Goal: Task Accomplishment & Management: Use online tool/utility

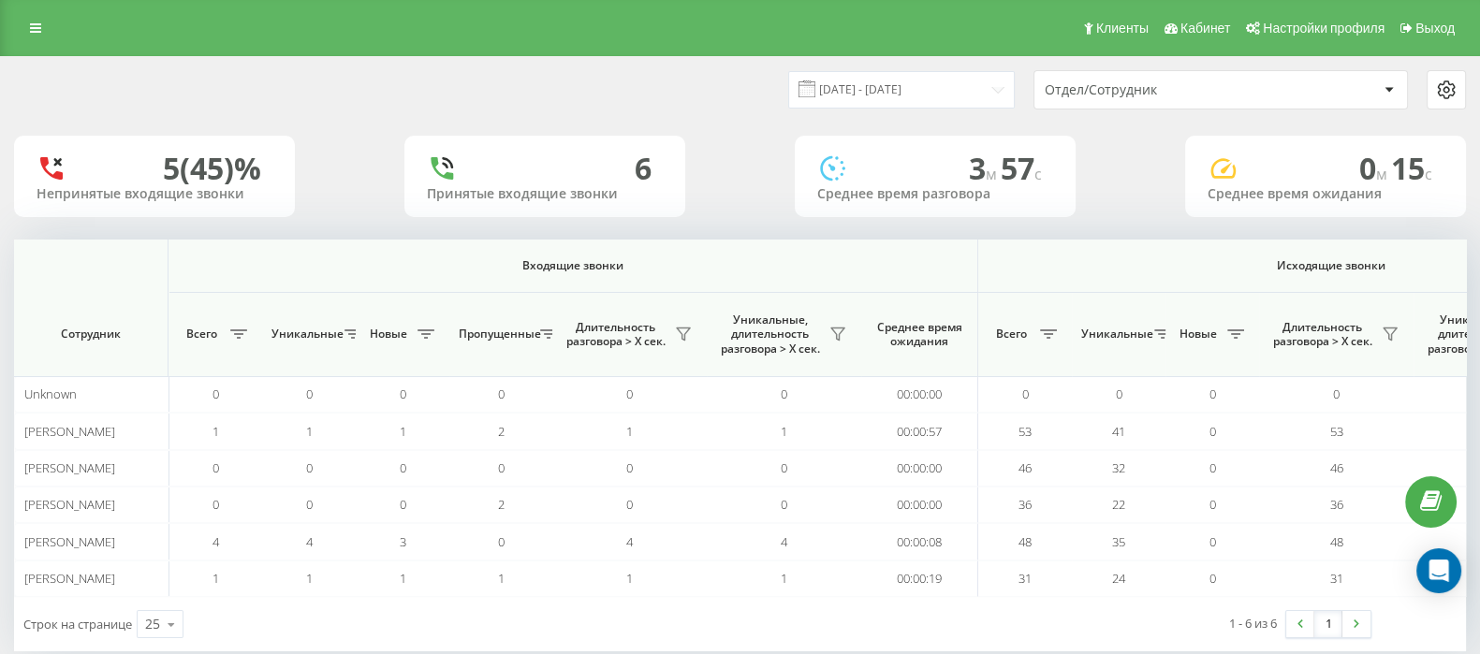
scroll to position [0, 1160]
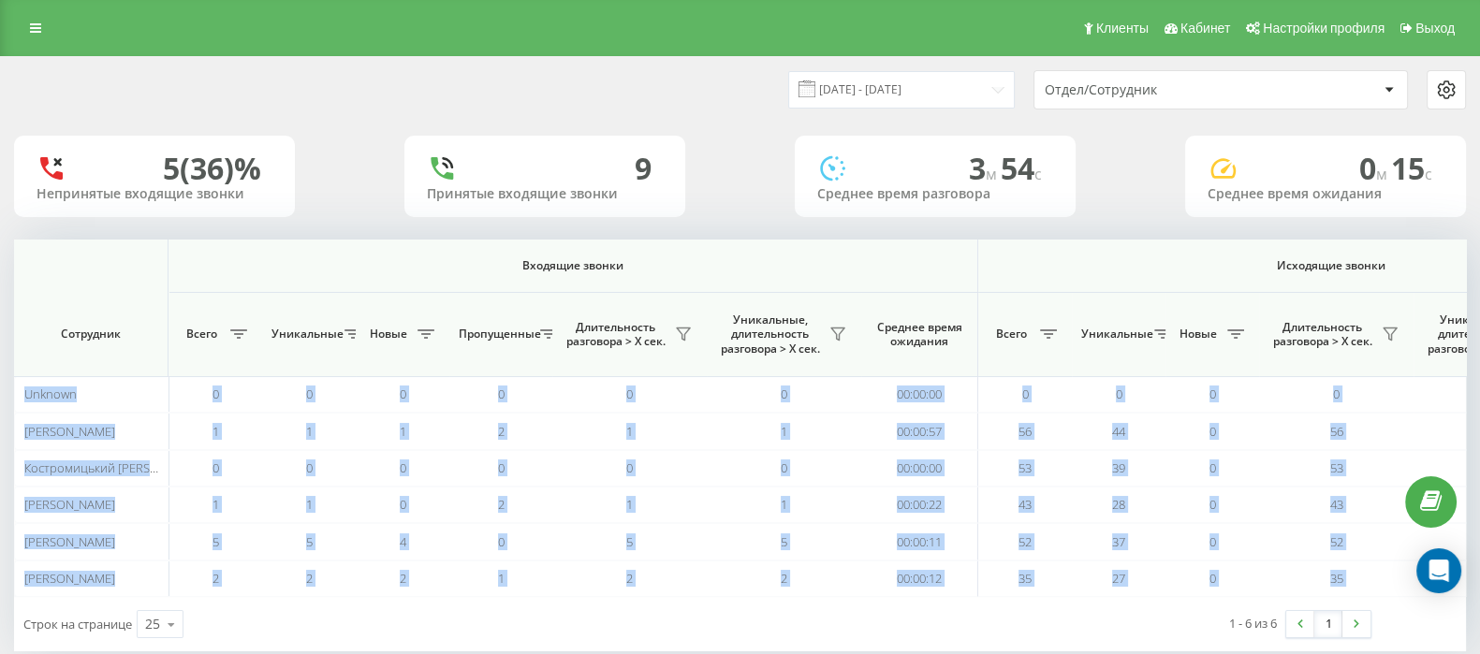
click at [1479, 236] on html "go.keycrm.app Проекты go.keycrm.app Дашборд Центр обращений Аналитика Ваши отче…" at bounding box center [740, 327] width 1480 height 654
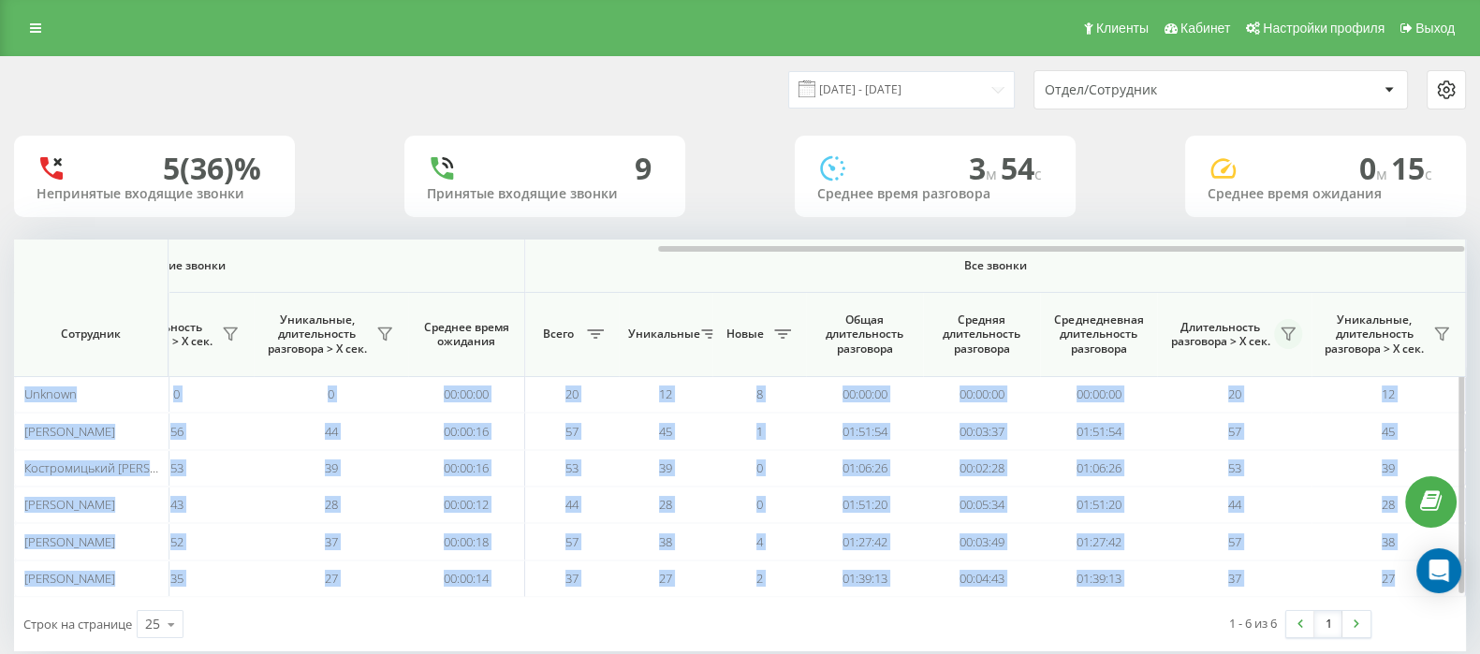
click at [1287, 337] on icon at bounding box center [1287, 334] width 15 height 15
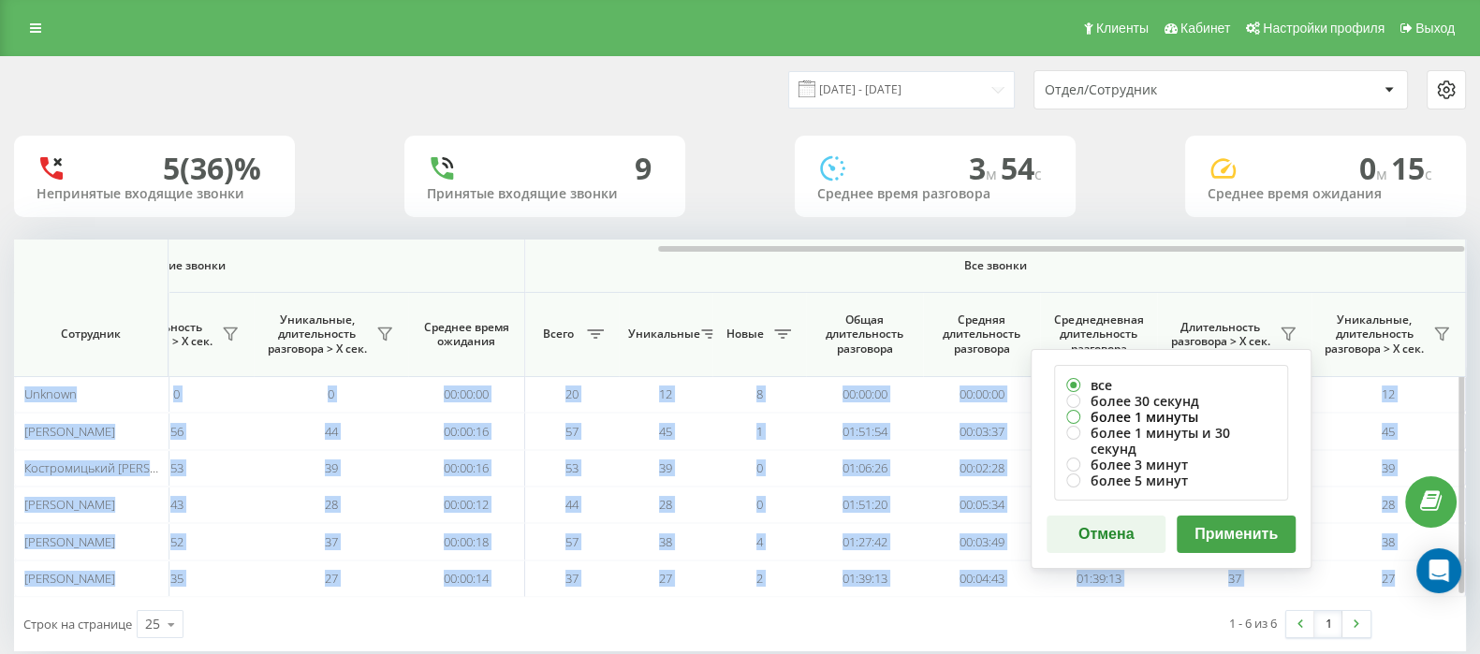
click at [1075, 415] on label "более 1 минуты" at bounding box center [1171, 417] width 210 height 16
radio input "true"
click at [1254, 516] on button "Применить" at bounding box center [1236, 534] width 119 height 37
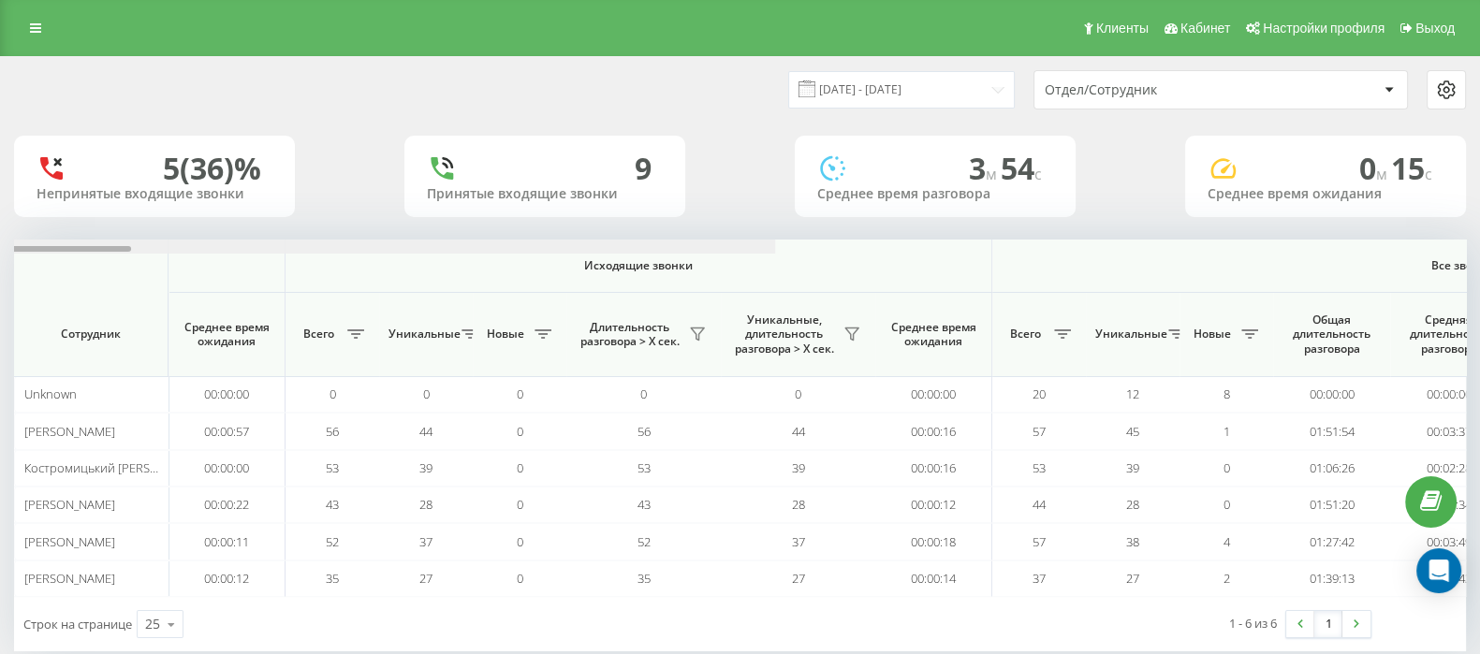
scroll to position [0, 1160]
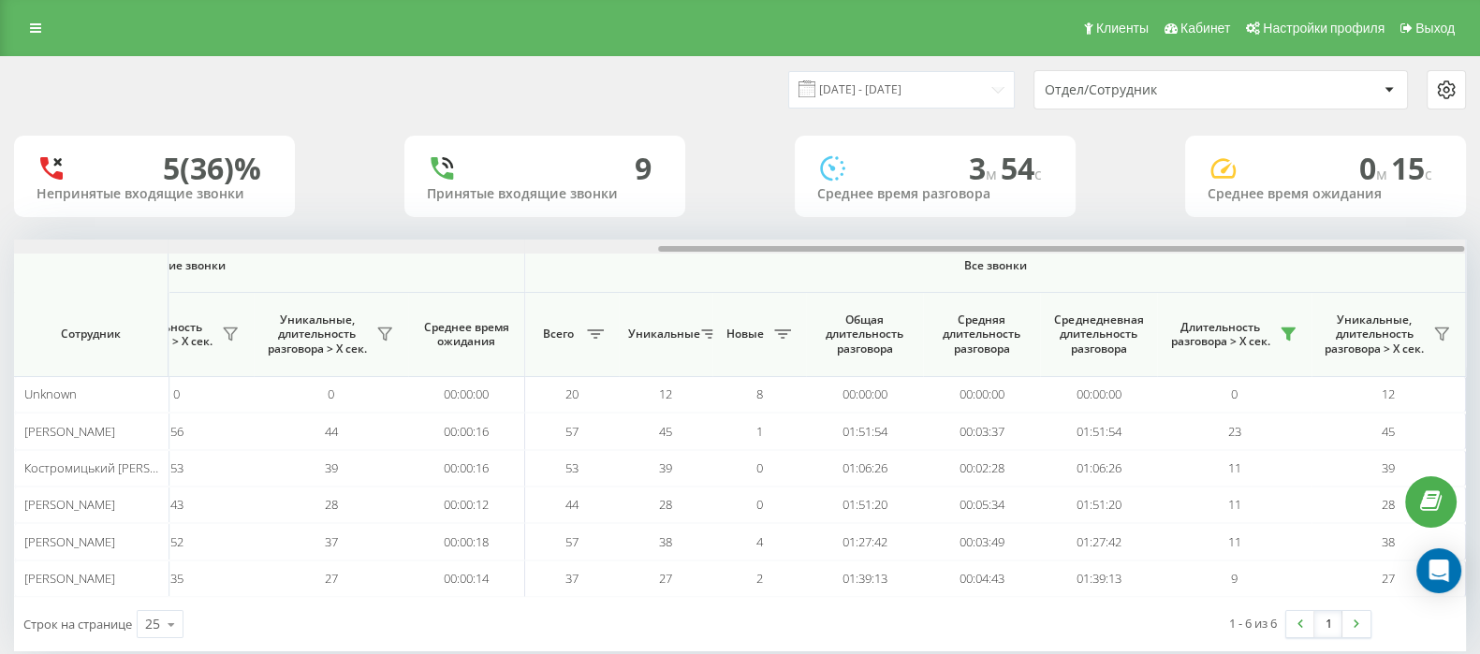
drag, startPoint x: 810, startPoint y: 246, endPoint x: 1497, endPoint y: 245, distance: 687.0
click at [1479, 245] on html "go.keycrm.app Проекты go.keycrm.app Дашборд Центр обращений Аналитика Ваши отче…" at bounding box center [740, 327] width 1480 height 654
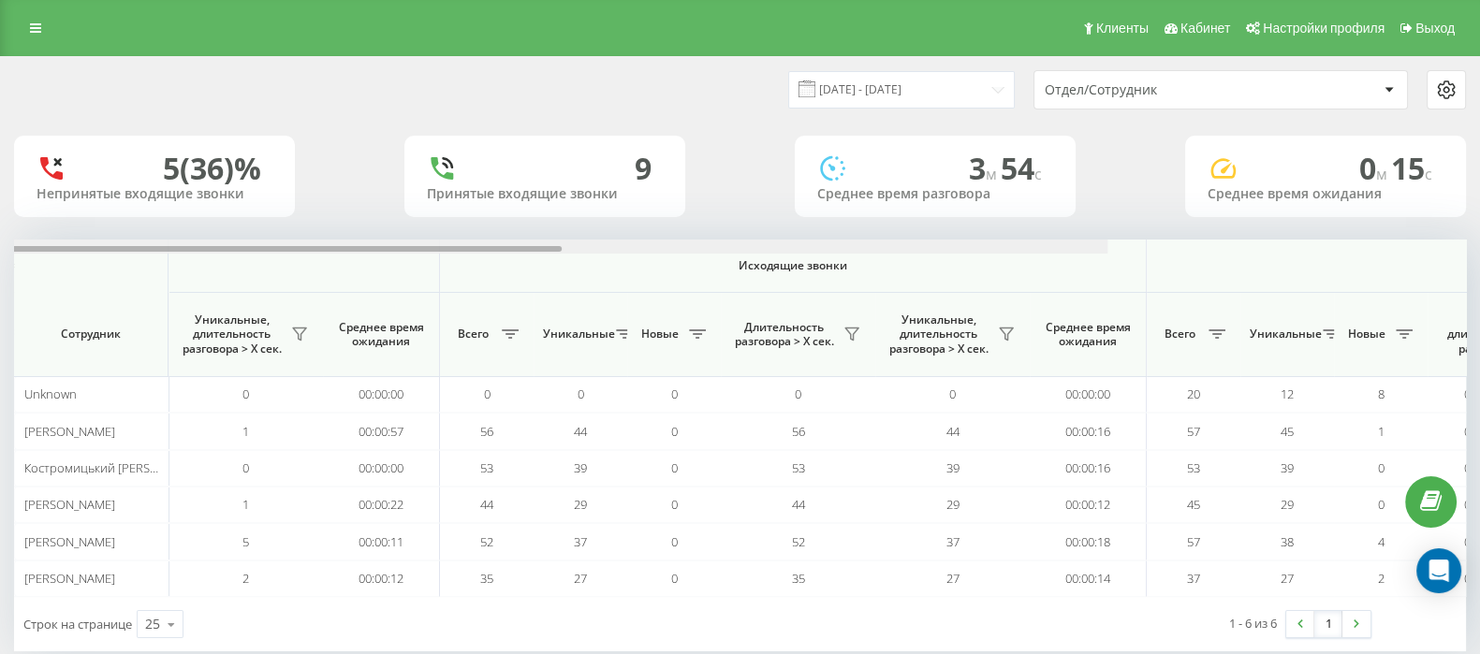
scroll to position [0, 1160]
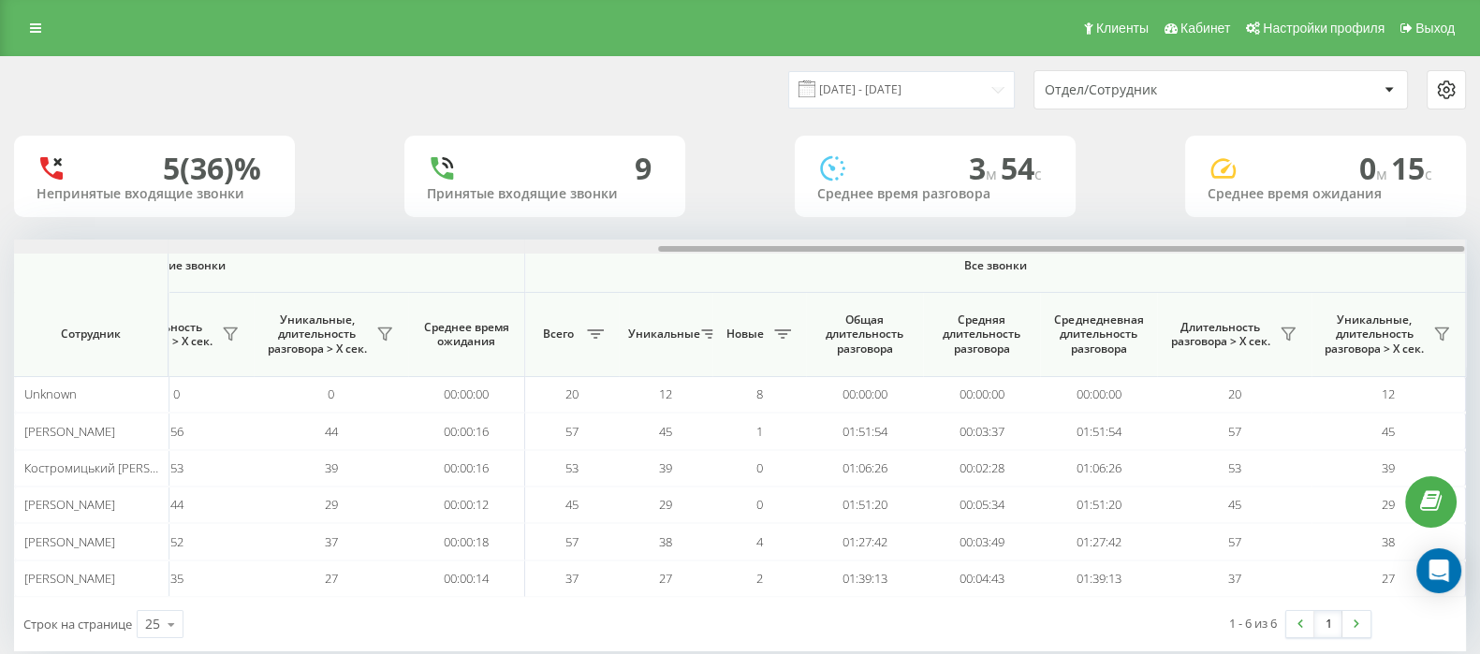
drag, startPoint x: 791, startPoint y: 247, endPoint x: 1497, endPoint y: 246, distance: 705.7
click at [1479, 246] on html "go.keycrm.app Проекты go.keycrm.app Дашборд Центр обращений Аналитика Ваши отче…" at bounding box center [740, 327] width 1480 height 654
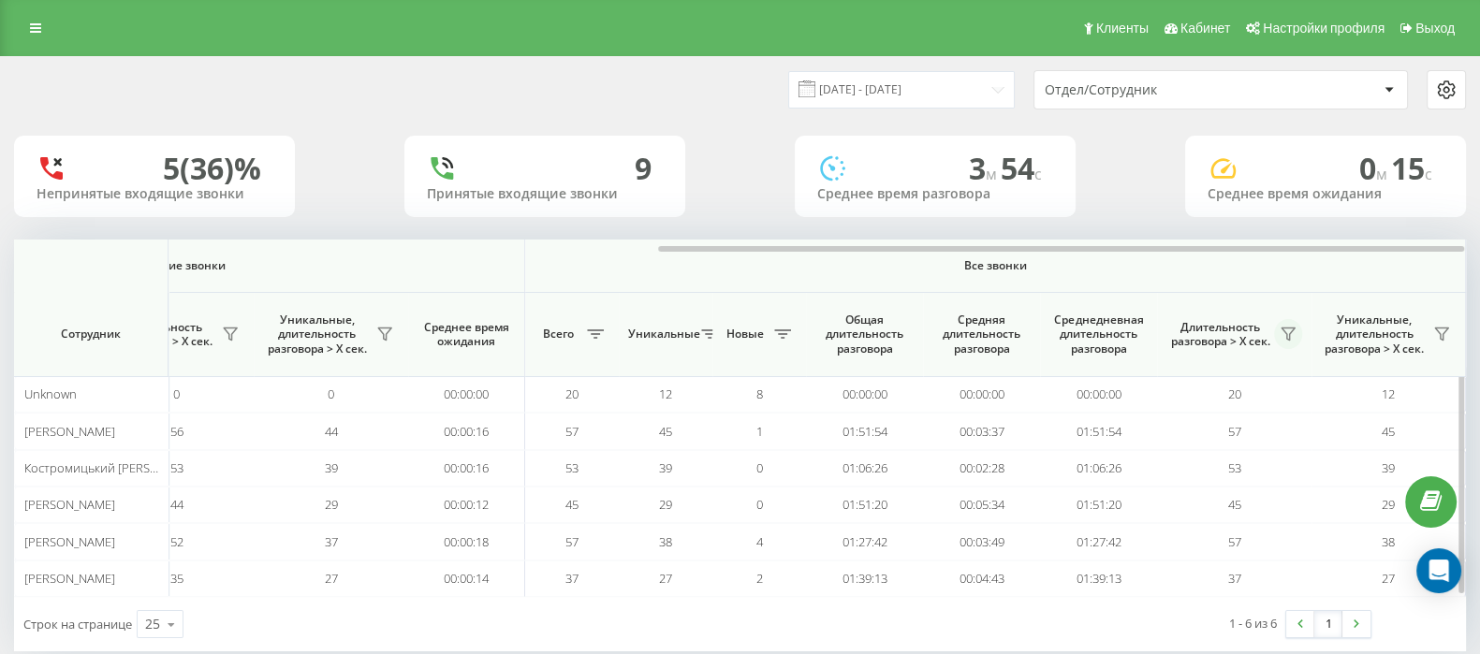
click at [1287, 323] on button at bounding box center [1288, 334] width 28 height 30
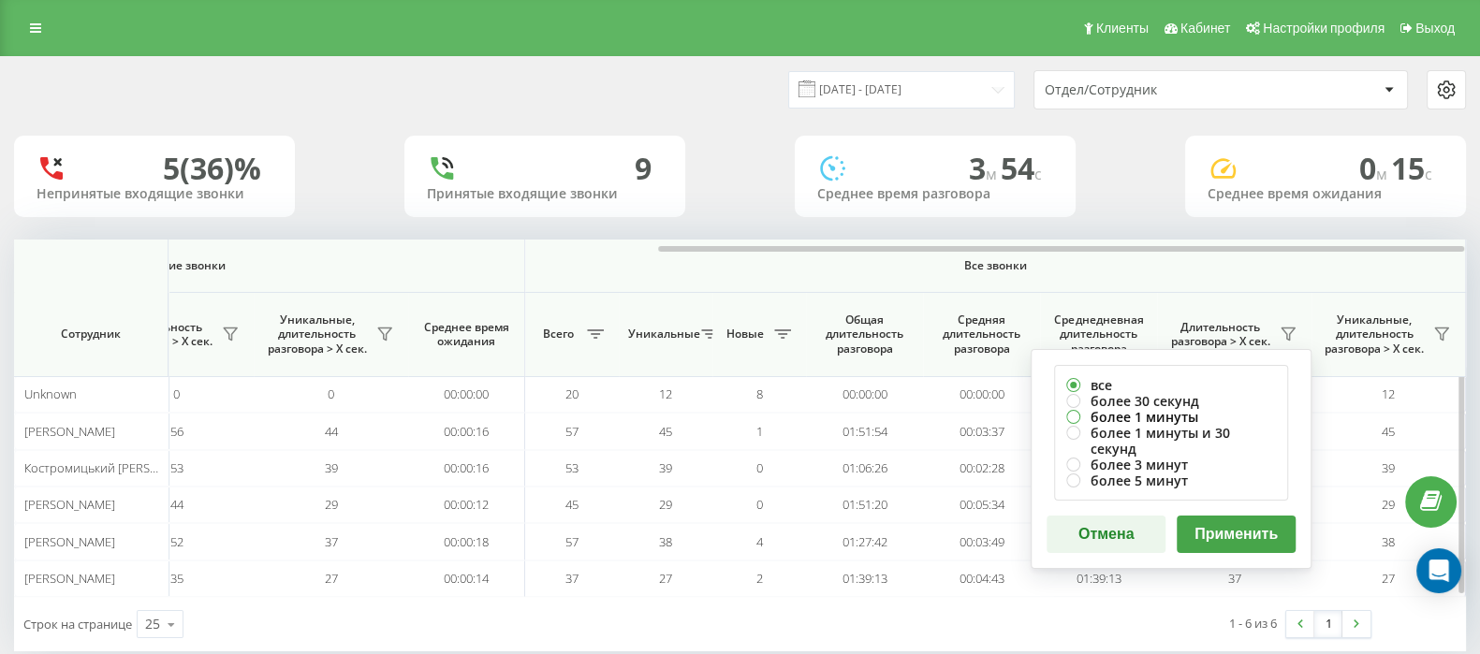
click at [1079, 416] on label "более 1 минуты" at bounding box center [1171, 417] width 210 height 16
radio input "true"
click at [1226, 520] on button "Применить" at bounding box center [1236, 534] width 119 height 37
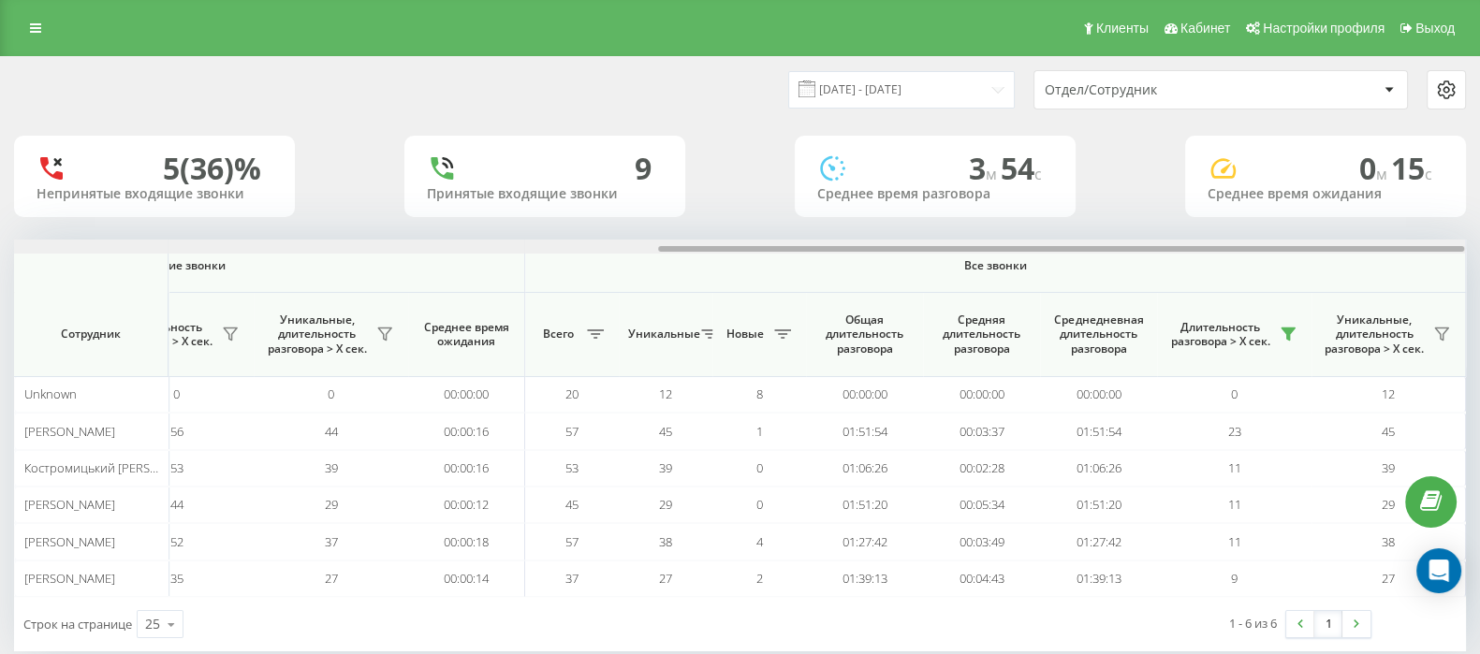
drag, startPoint x: 810, startPoint y: 246, endPoint x: 1497, endPoint y: 242, distance: 687.0
click at [1479, 242] on html "[DOMAIN_NAME] Проекты [DOMAIN_NAME] Дашборд Центр обращений Аналитика Ваши отче…" at bounding box center [740, 327] width 1480 height 654
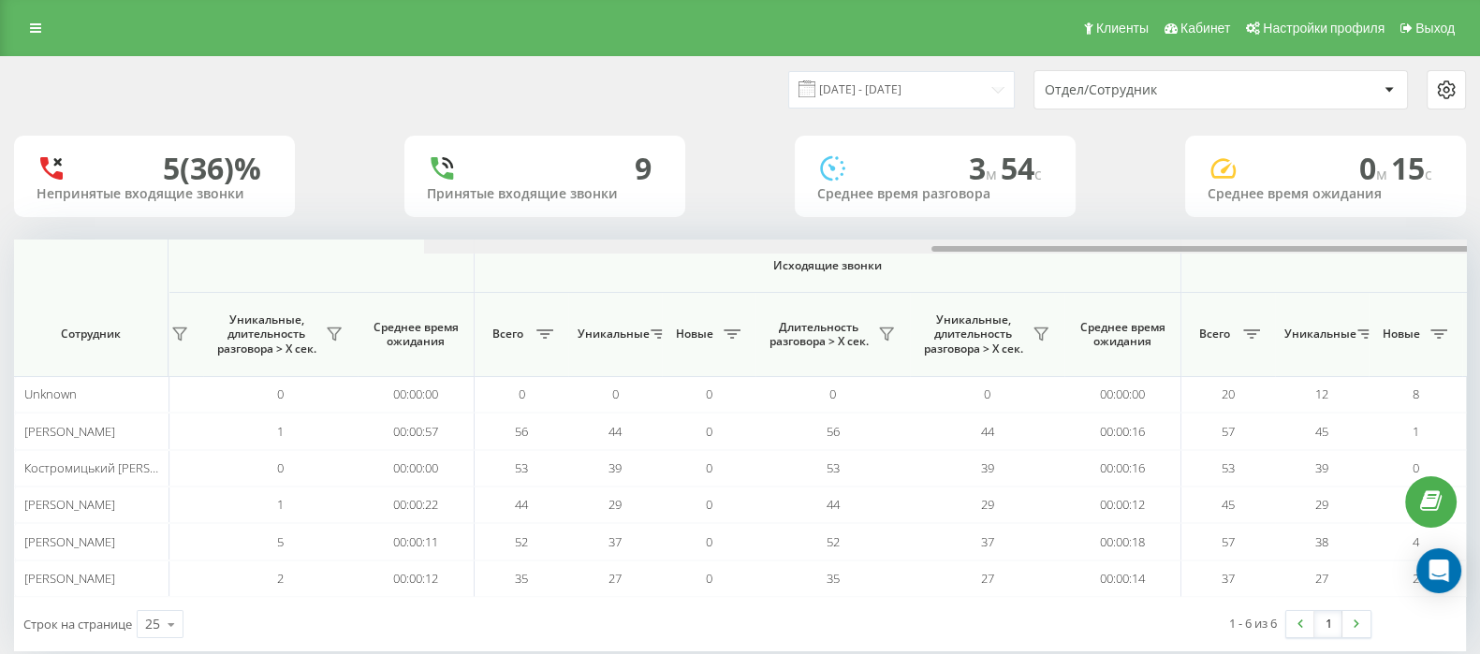
scroll to position [0, 1160]
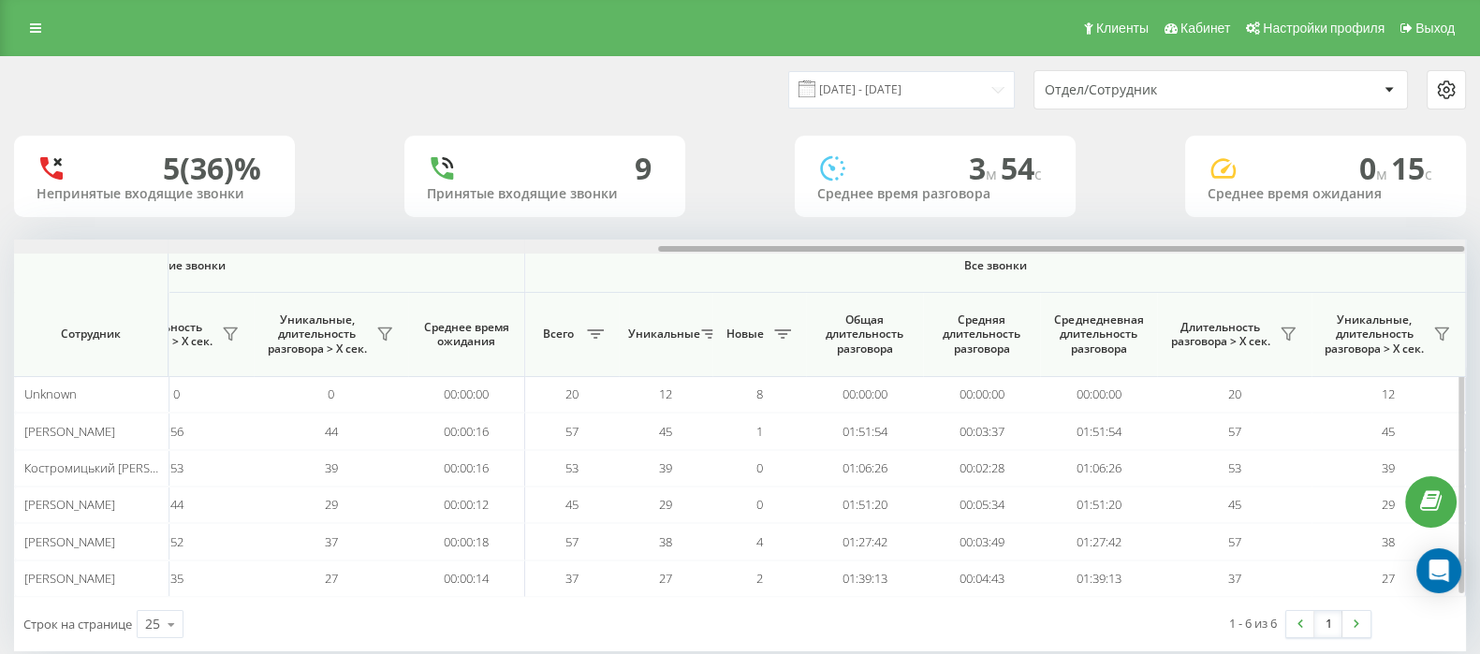
drag, startPoint x: 750, startPoint y: 246, endPoint x: 1381, endPoint y: 297, distance: 632.9
click at [1440, 260] on div "Входящие звонки Исходящие звонки Все звонки Сотрудник Всего Уникальные Новые Пр…" at bounding box center [740, 419] width 1452 height 358
click at [1287, 341] on icon at bounding box center [1287, 334] width 15 height 15
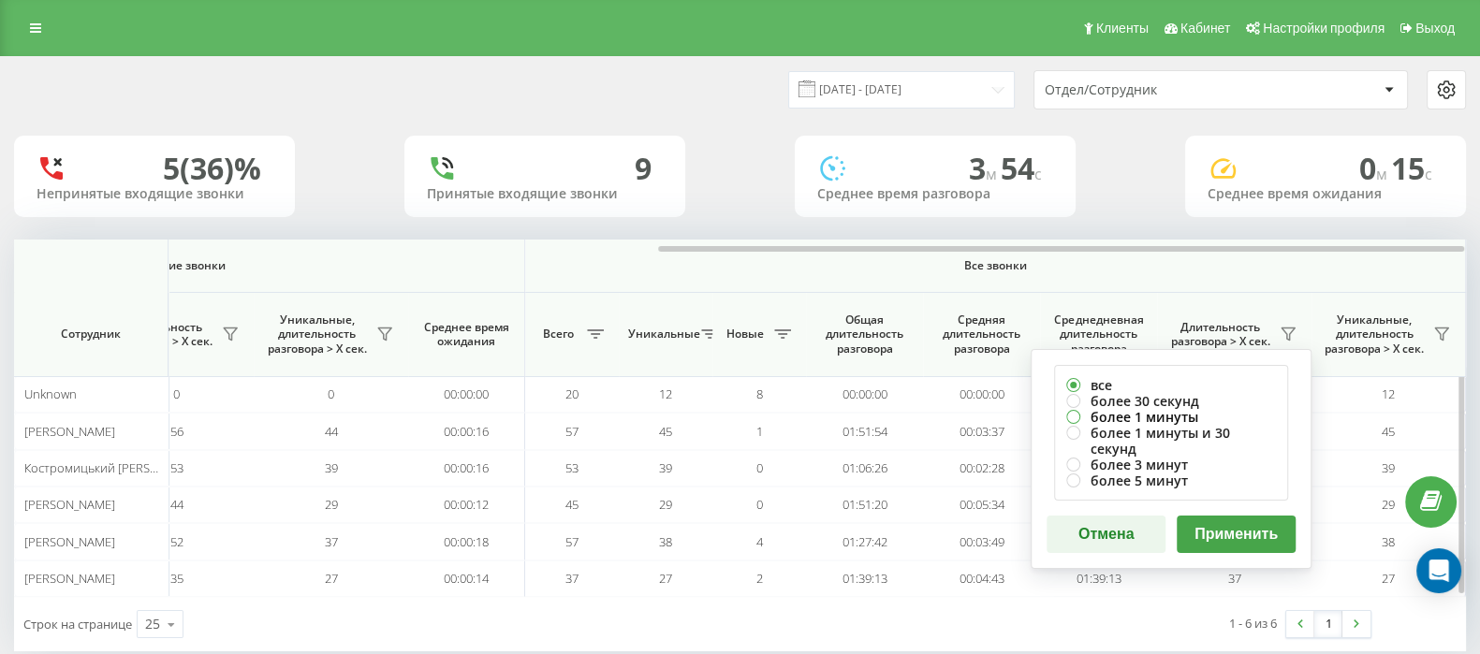
click at [1068, 417] on label "более 1 минуты" at bounding box center [1171, 417] width 210 height 16
radio input "true"
click at [1231, 516] on button "Применить" at bounding box center [1236, 534] width 119 height 37
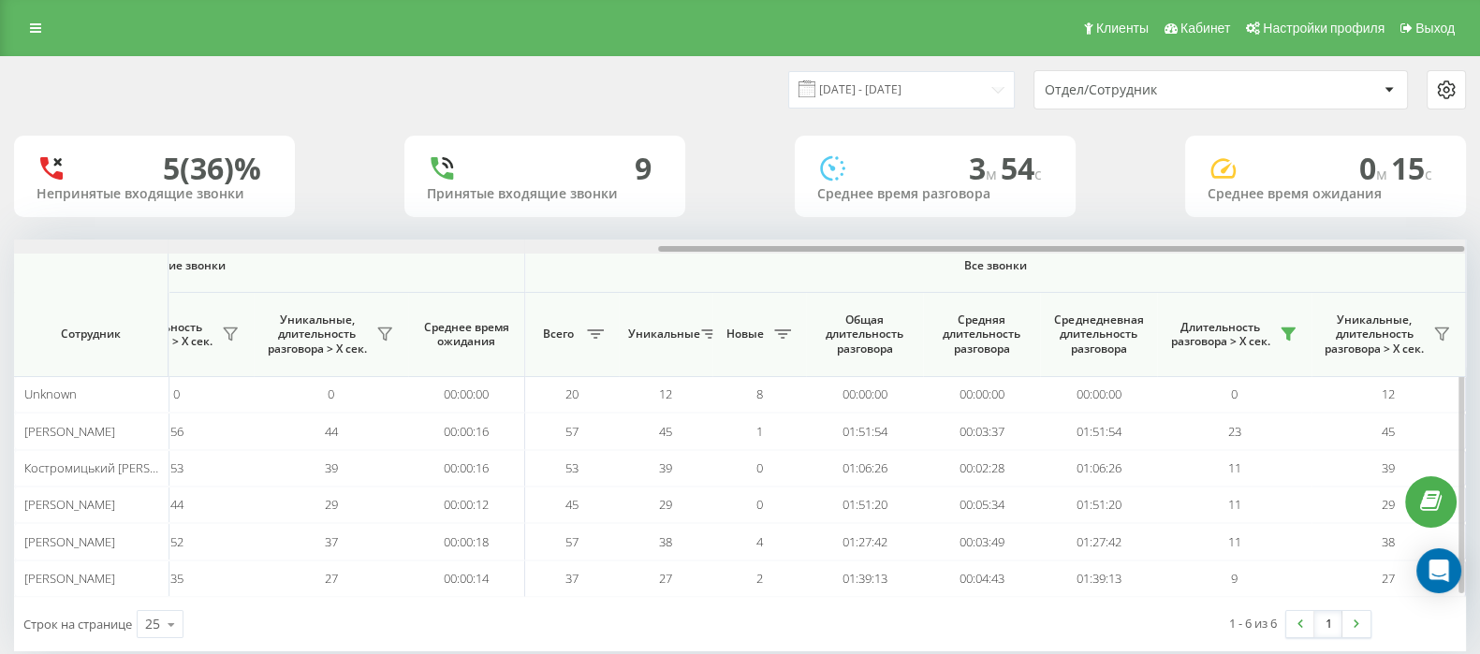
drag, startPoint x: 811, startPoint y: 250, endPoint x: 1330, endPoint y: 340, distance: 527.2
click at [1479, 278] on html "go.keycrm.app Проекты go.keycrm.app Дашборд Центр обращений Аналитика Ваши отче…" at bounding box center [740, 327] width 1480 height 654
